Goal: Transaction & Acquisition: Purchase product/service

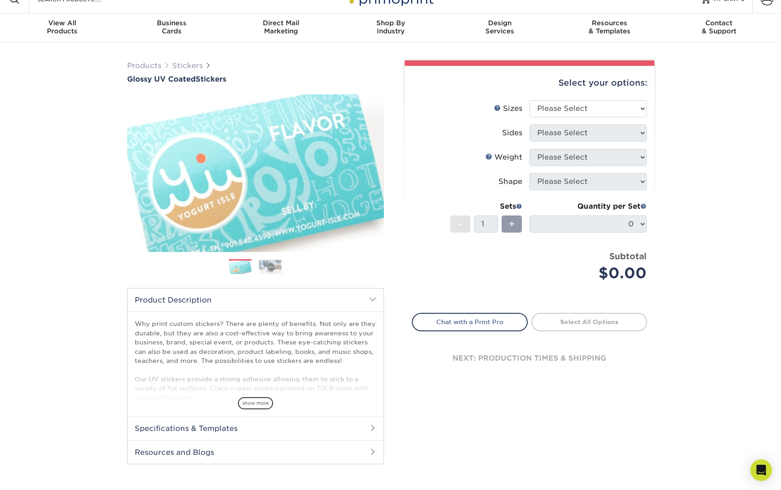
scroll to position [14, 0]
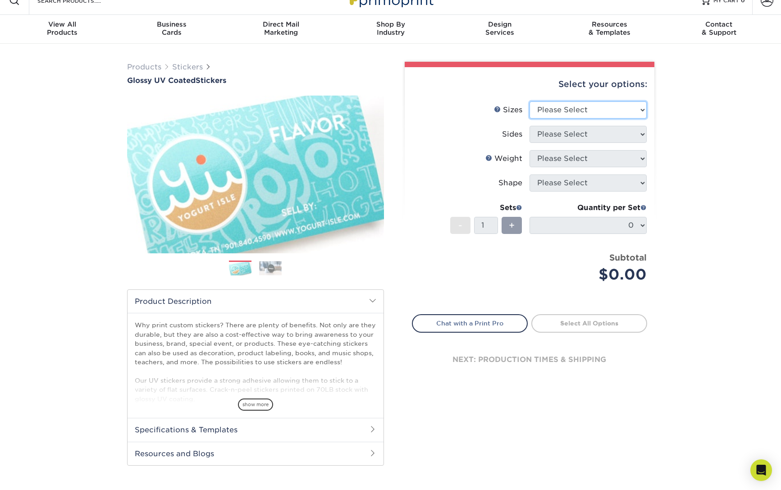
click at [530, 101] on select "Please Select 1.5" x 2.5" 2" x 2" 2" x 3" 2" x 3.5" 2" x 4" 2" x 8" 2.12" x 5.5…" at bounding box center [588, 109] width 117 height 17
select select "3.00x5.00"
click option "3" x 5"" at bounding box center [0, 0] width 0 height 0
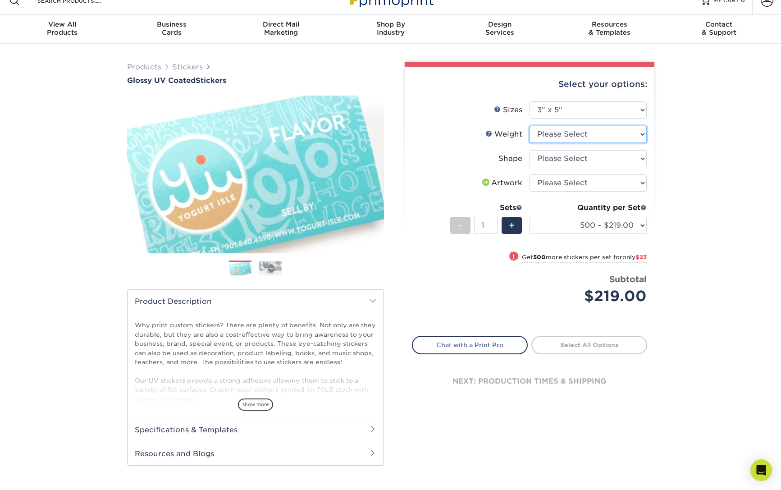
select select "Crack and Peel"
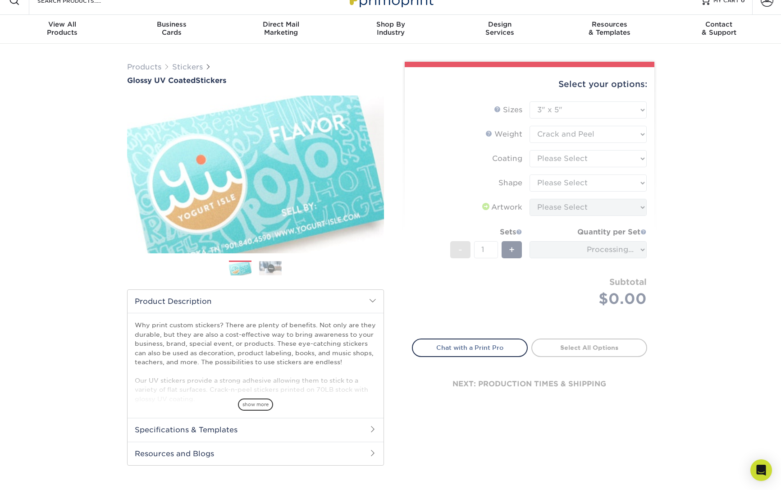
click at [610, 163] on form "Sizes Help Sizes Please Select 1.5" x 2.5" 2" x 2" 2" x 3" 2" x 3.5" 2" x 4" 2"…" at bounding box center [529, 214] width 235 height 227
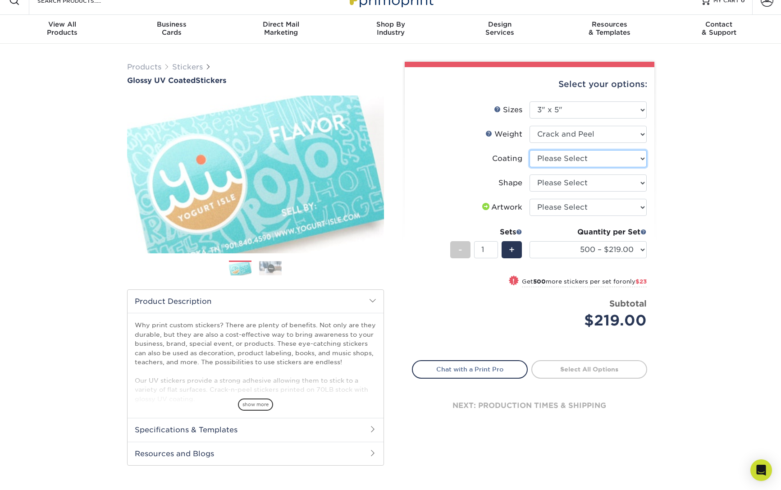
select select "1e8116af-acfc-44b1-83dc-8181aa338834"
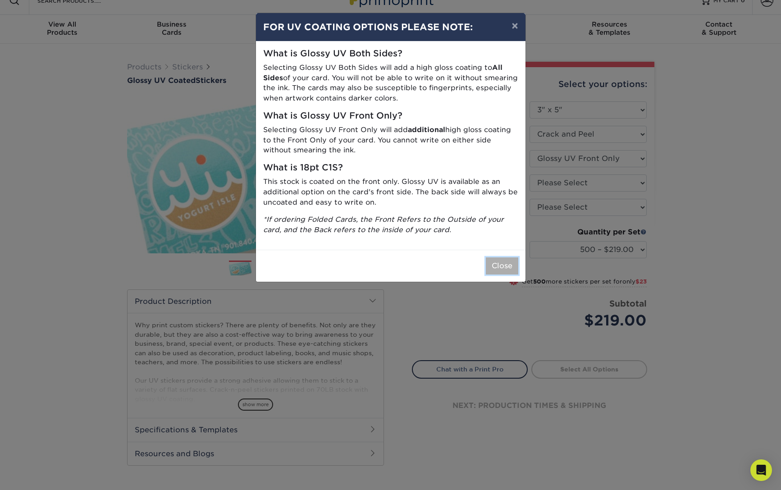
click at [506, 268] on button "Close" at bounding box center [502, 265] width 32 height 17
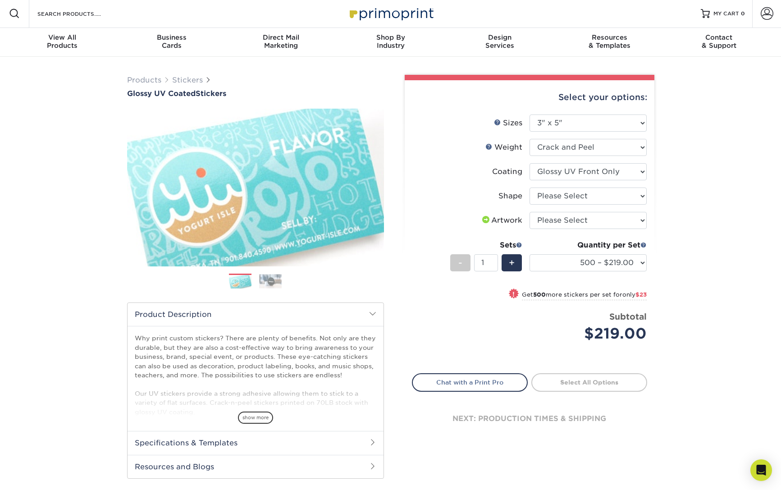
scroll to position [0, 0]
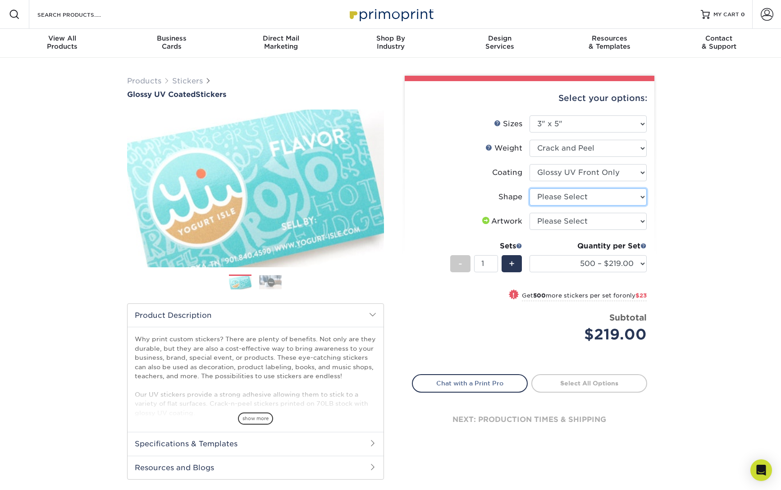
select select "standard"
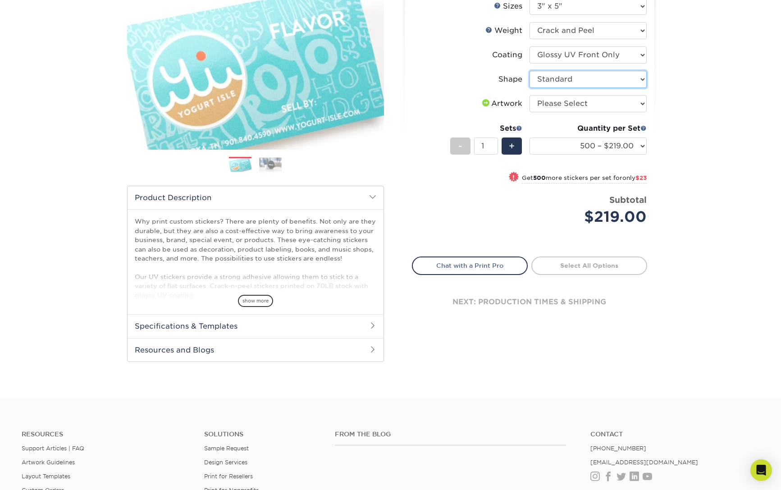
scroll to position [104, 0]
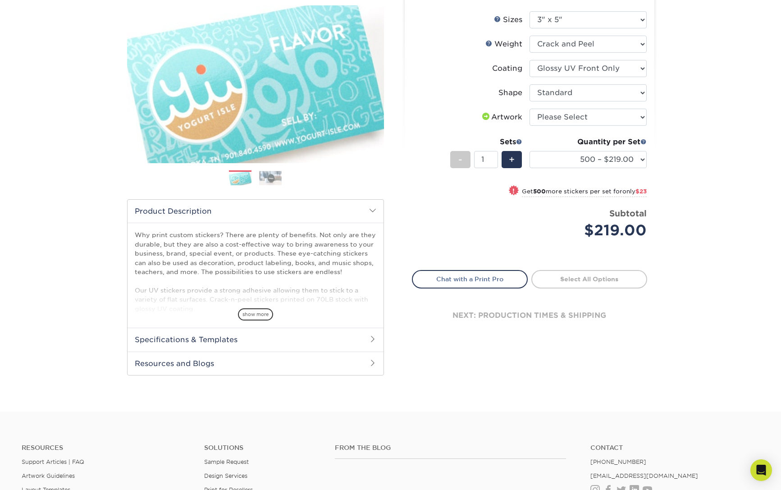
click at [239, 180] on img at bounding box center [240, 179] width 23 height 16
click at [276, 183] on img at bounding box center [270, 178] width 23 height 14
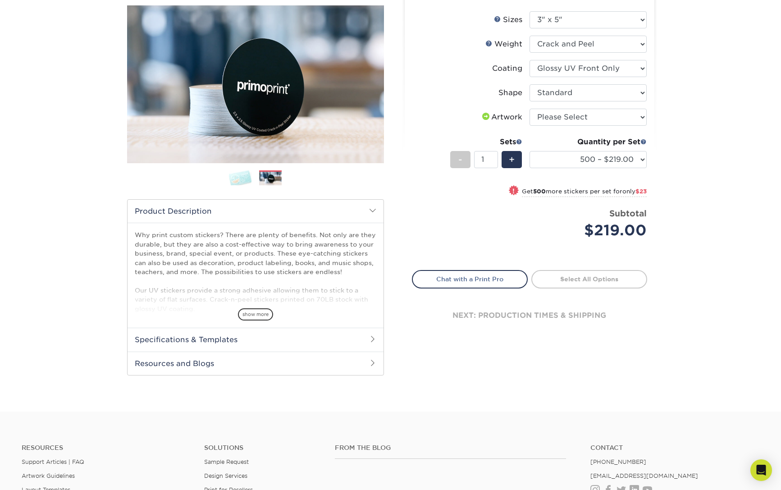
click at [254, 183] on ol at bounding box center [255, 181] width 257 height 22
drag, startPoint x: 276, startPoint y: 180, endPoint x: 336, endPoint y: 189, distance: 60.1
click at [276, 180] on img at bounding box center [270, 179] width 23 height 14
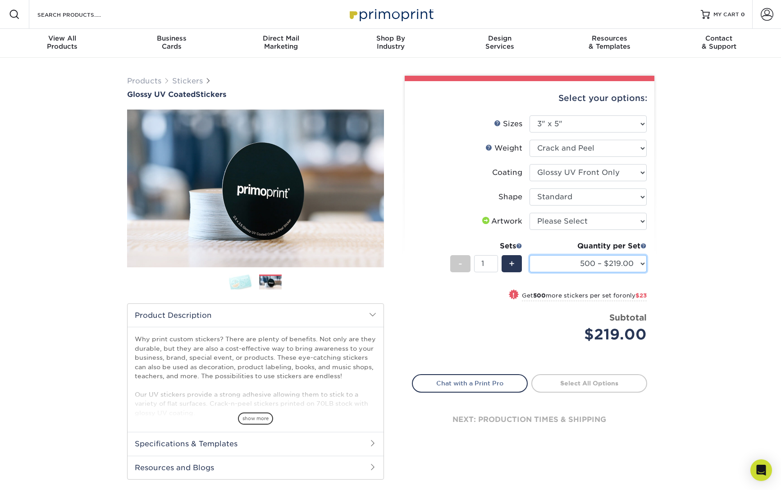
select select "1000 – $242.00"
click option "1000 – $242.00" at bounding box center [0, 0] width 0 height 0
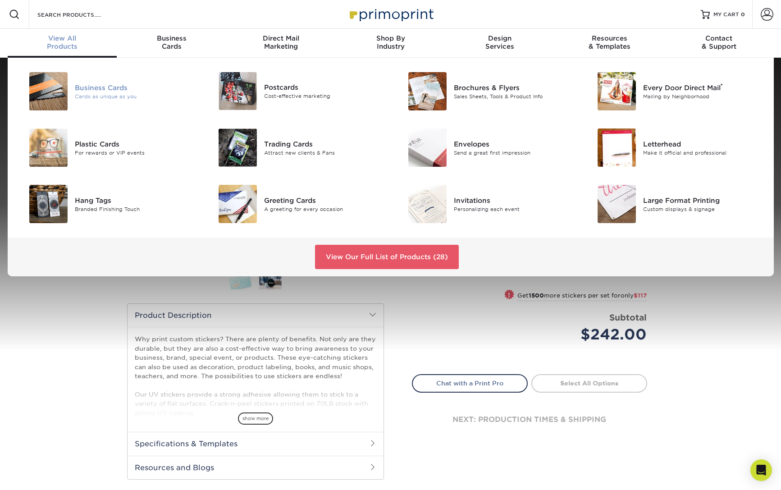
click at [122, 96] on div "Cards as unique as you" at bounding box center [135, 96] width 120 height 8
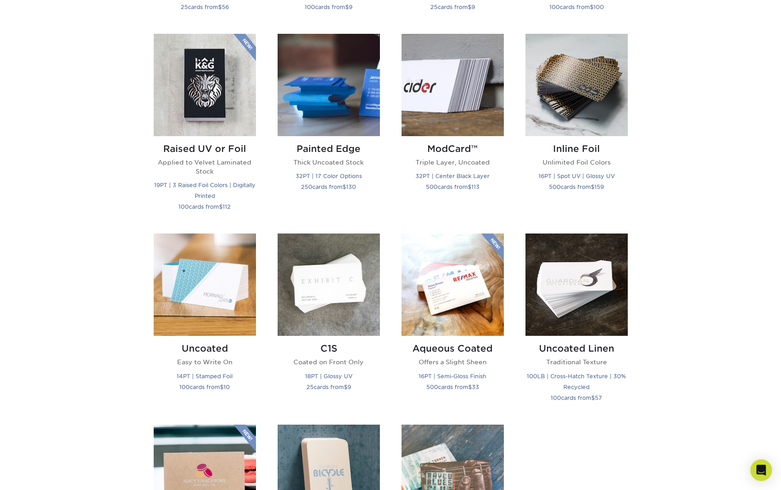
scroll to position [603, 0]
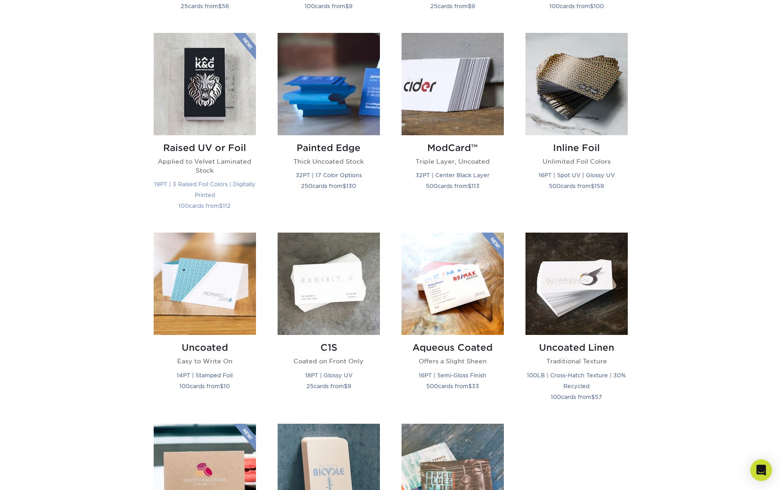
click at [197, 89] on img at bounding box center [205, 84] width 102 height 102
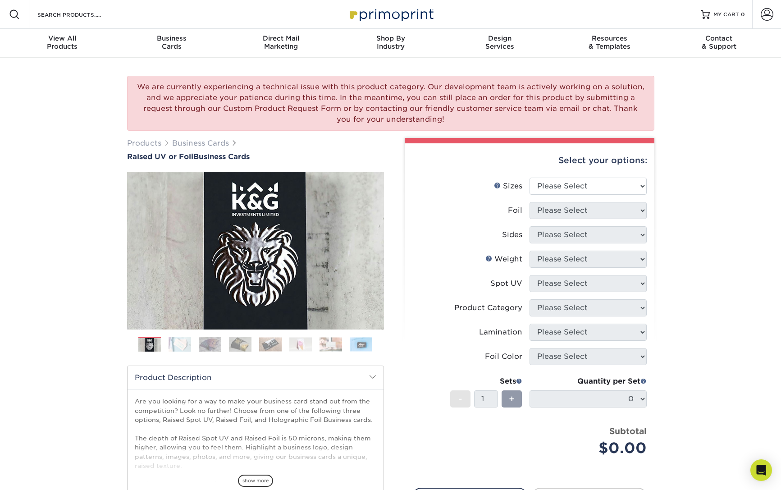
drag, startPoint x: 272, startPoint y: 347, endPoint x: 267, endPoint y: 347, distance: 5.0
click at [272, 347] on img at bounding box center [270, 344] width 23 height 14
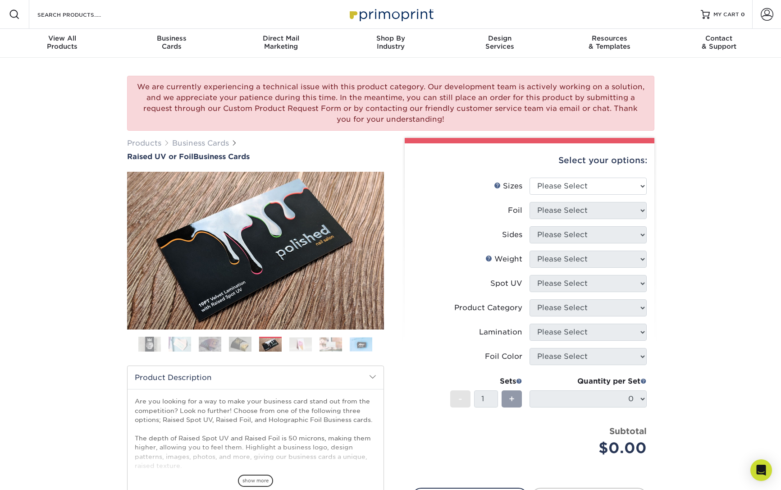
click at [238, 346] on img at bounding box center [240, 344] width 23 height 16
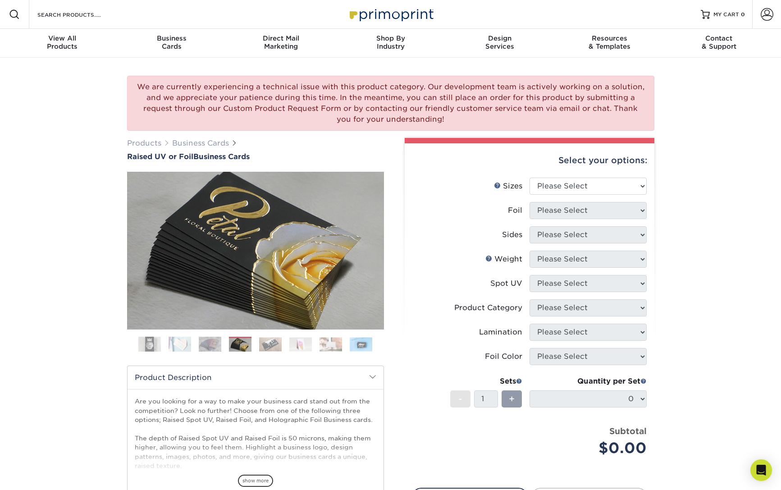
click at [297, 343] on img at bounding box center [301, 344] width 23 height 14
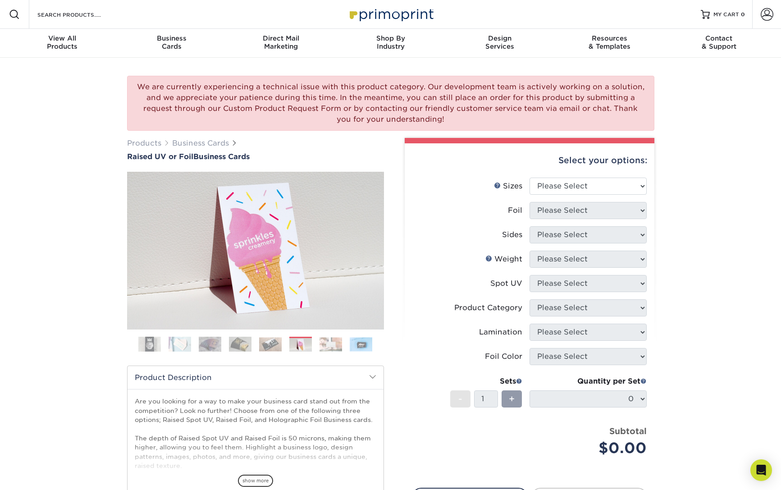
click at [362, 343] on img at bounding box center [361, 344] width 23 height 14
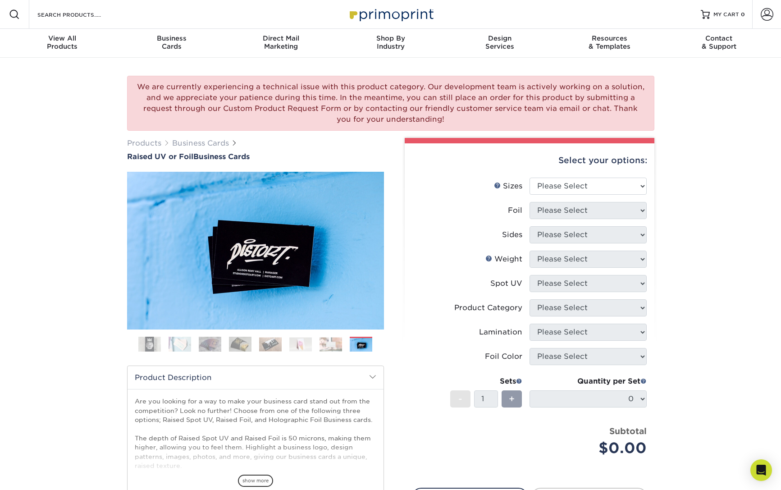
click at [315, 344] on ol at bounding box center [255, 348] width 257 height 22
drag, startPoint x: 267, startPoint y: 345, endPoint x: 244, endPoint y: 346, distance: 23.9
click at [267, 345] on img at bounding box center [270, 344] width 23 height 14
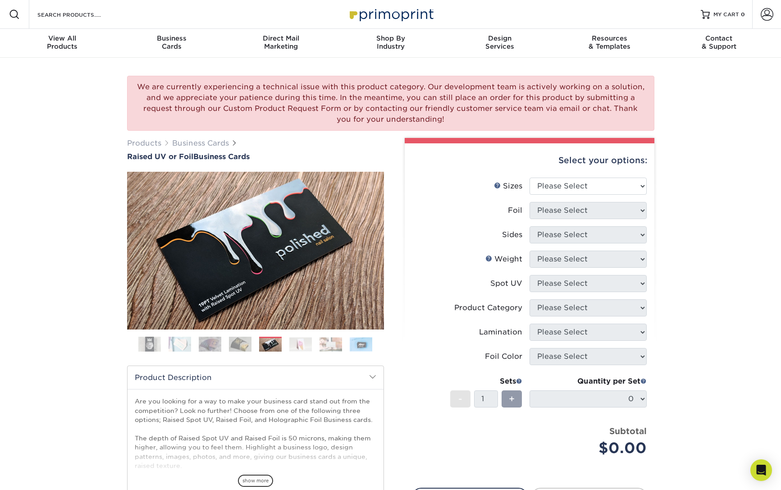
click at [240, 346] on img at bounding box center [240, 344] width 23 height 16
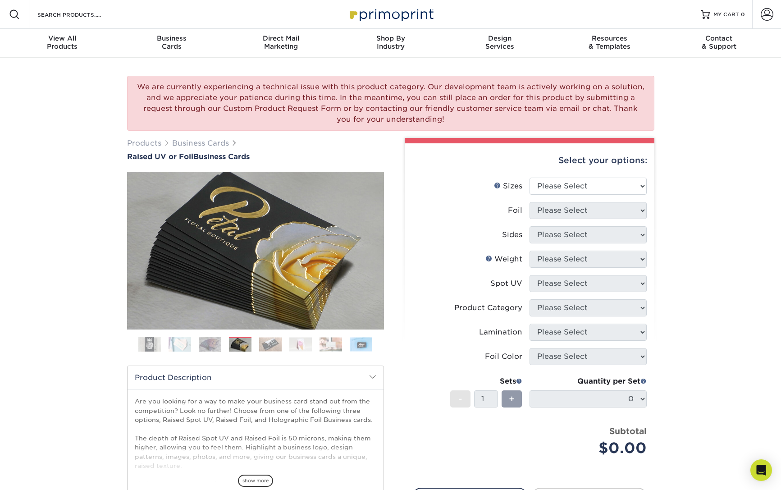
drag, startPoint x: 222, startPoint y: 347, endPoint x: 207, endPoint y: 348, distance: 15.4
click at [222, 347] on ol at bounding box center [255, 348] width 257 height 22
click at [196, 347] on ol at bounding box center [255, 348] width 257 height 22
click at [172, 347] on img at bounding box center [180, 344] width 23 height 16
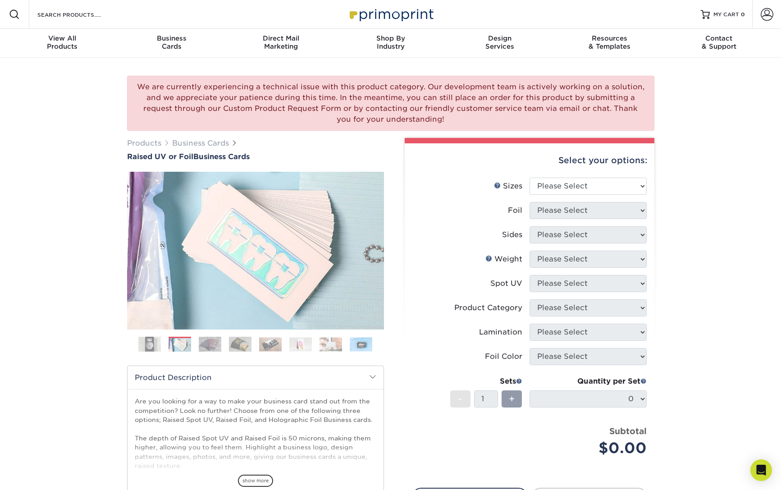
click at [148, 345] on img at bounding box center [149, 344] width 23 height 23
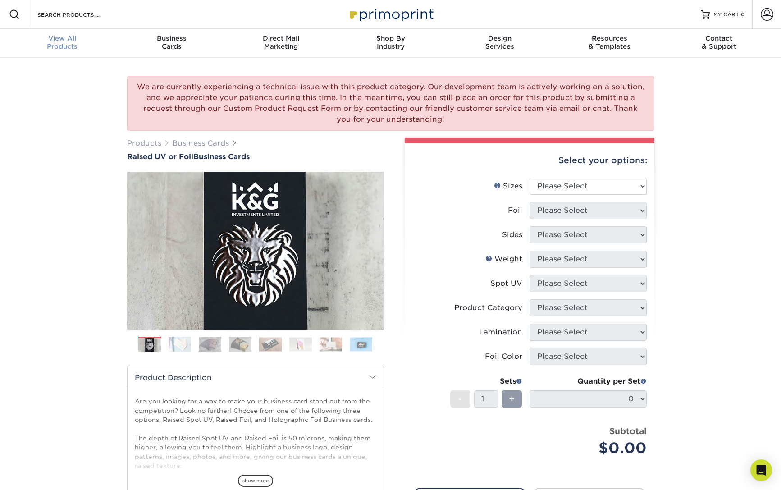
scroll to position [5, 0]
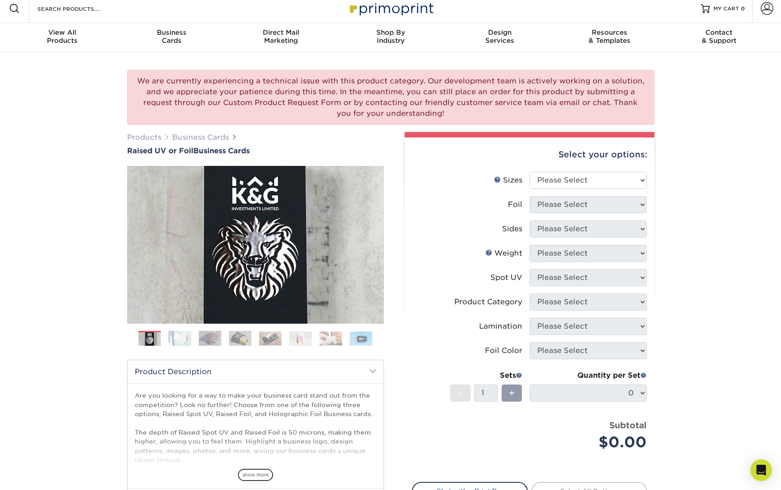
click at [240, 336] on img at bounding box center [240, 339] width 23 height 16
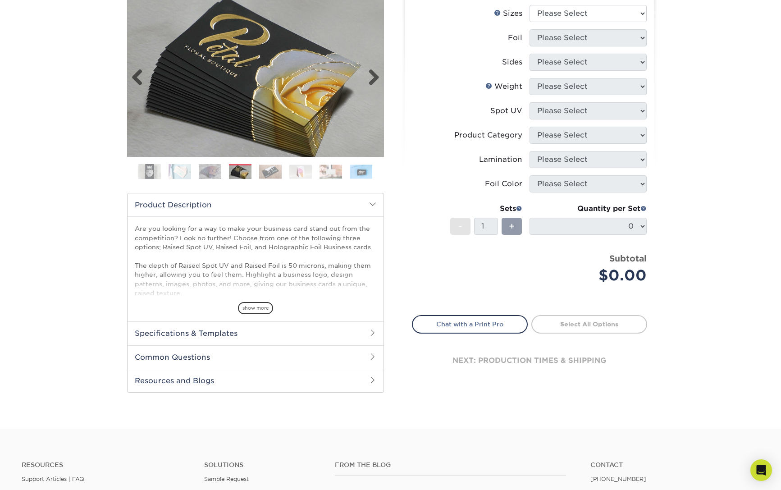
scroll to position [161, 0]
